Goal: Communication & Community: Ask a question

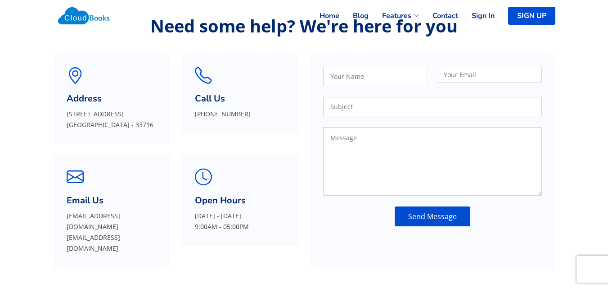
scroll to position [69, 0]
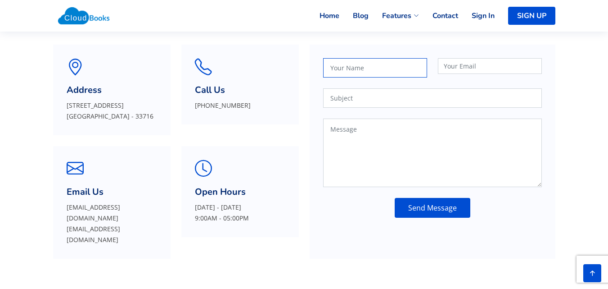
click at [393, 76] on input "text" at bounding box center [375, 67] width 104 height 19
type input "[PERSON_NAME]"
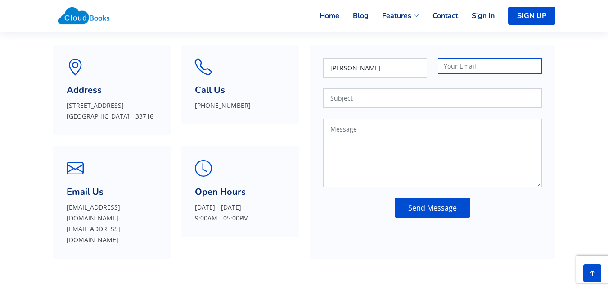
click at [464, 72] on input "email" at bounding box center [490, 66] width 104 height 16
type input "[EMAIL_ADDRESS][DOMAIN_NAME]"
click at [435, 101] on input "text" at bounding box center [432, 97] width 219 height 19
type input "Enhance Your Digital Reputation with Verified Clutch Reviews & Professional Rev…"
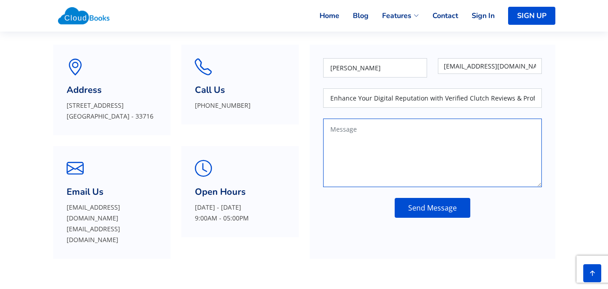
click at [412, 122] on textarea at bounding box center [432, 152] width 219 height 68
paste textarea "Overview Our service is designed to help businesses capture, organize, and show…"
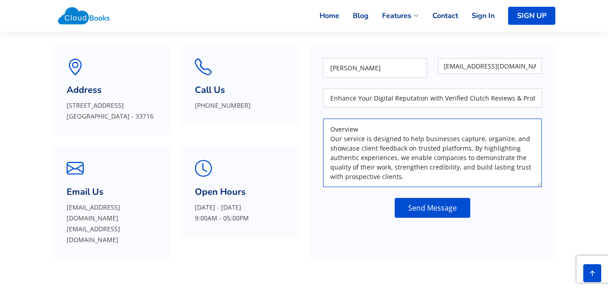
scroll to position [183, 0]
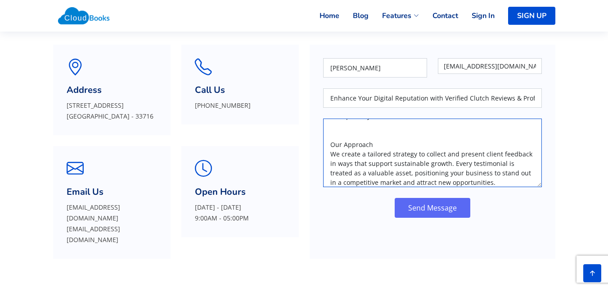
type textarea "Overview Our service is designed to help businesses capture, organize, and show…"
click at [424, 210] on button "Send Message" at bounding box center [433, 208] width 76 height 20
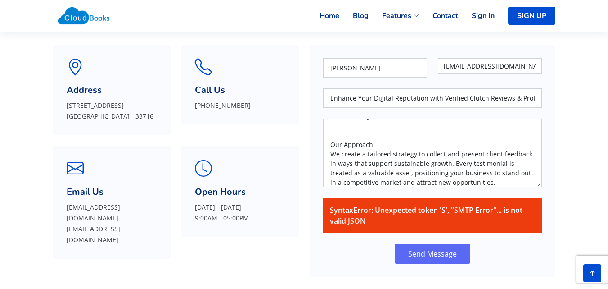
click at [434, 249] on button "Send Message" at bounding box center [433, 254] width 76 height 20
